Goal: Task Accomplishment & Management: Complete application form

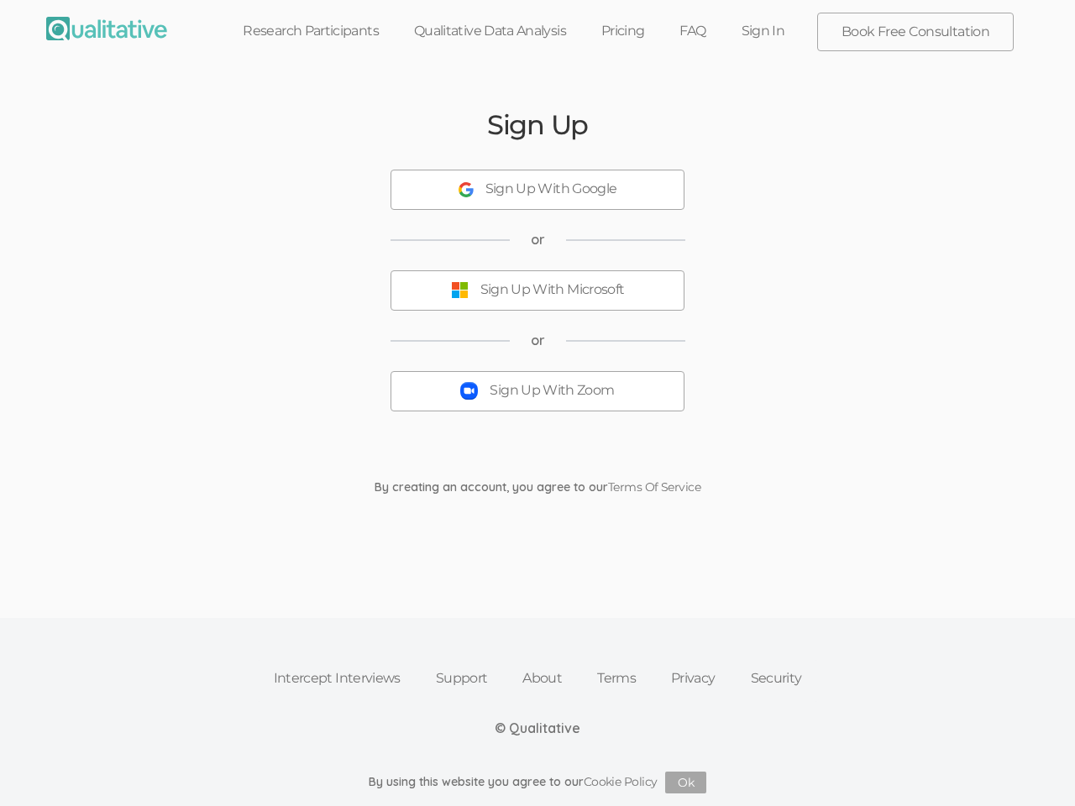
click at [538, 403] on button "Sign Up With Zoom" at bounding box center [538, 391] width 294 height 40
click at [538, 190] on div "Sign Up With Google" at bounding box center [552, 189] width 132 height 19
click at [538, 403] on button "Sign Up With Zoom" at bounding box center [538, 391] width 294 height 40
click at [538, 190] on div "Sign Up With Google" at bounding box center [552, 189] width 132 height 19
click at [538, 291] on div "Sign Up With Microsoft" at bounding box center [553, 290] width 144 height 19
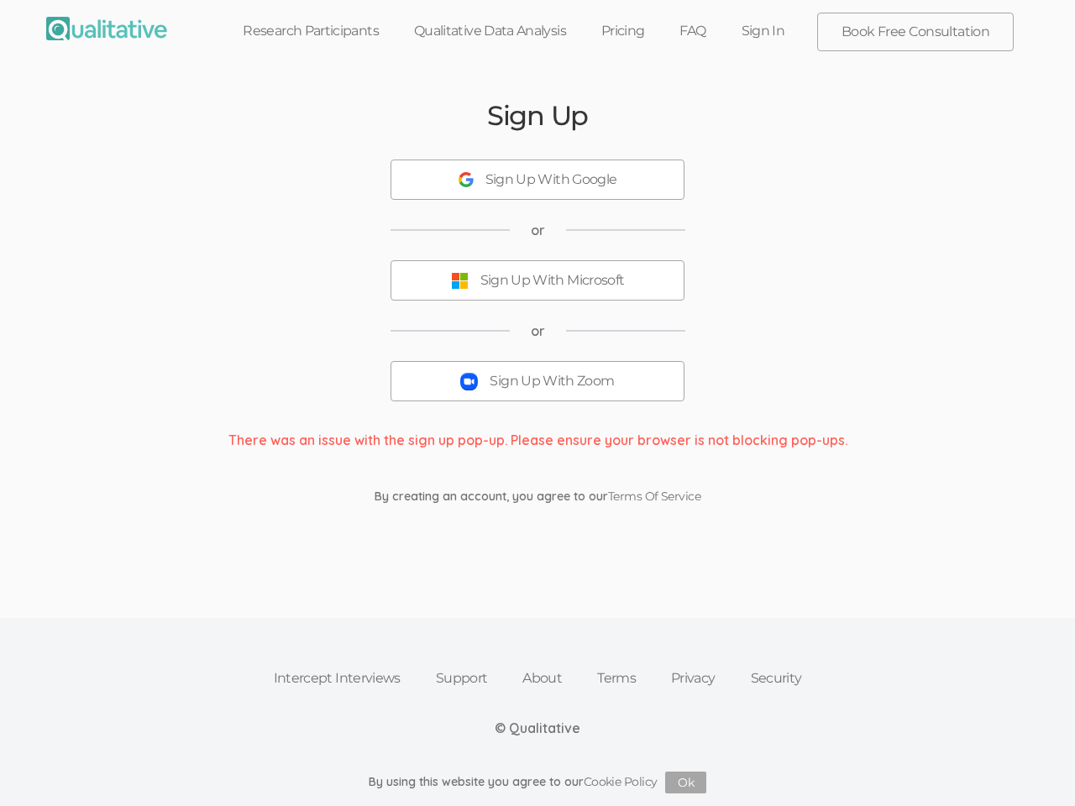
click at [538, 391] on button "Sign Up With Zoom" at bounding box center [538, 381] width 294 height 40
click at [686, 783] on button "Ok" at bounding box center [685, 783] width 41 height 22
